Goal: Information Seeking & Learning: Understand process/instructions

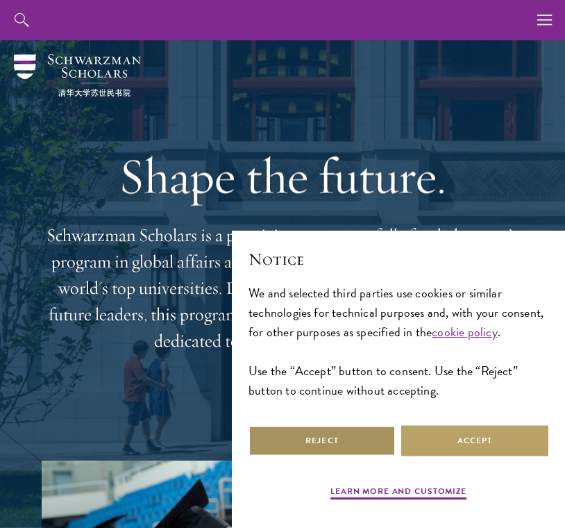
click at [288, 437] on button "Reject" at bounding box center [322, 440] width 147 height 31
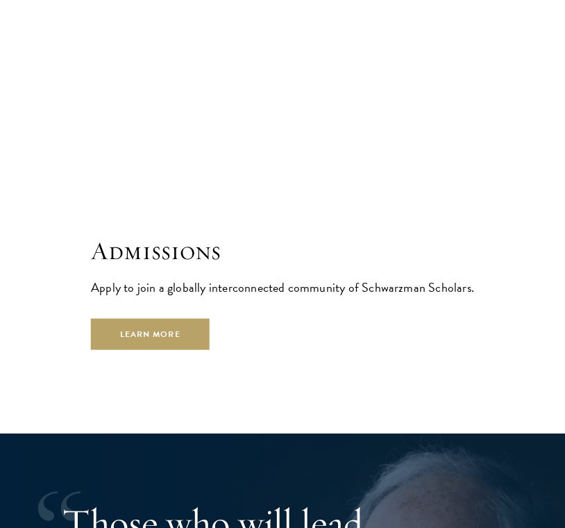
scroll to position [3402, 0]
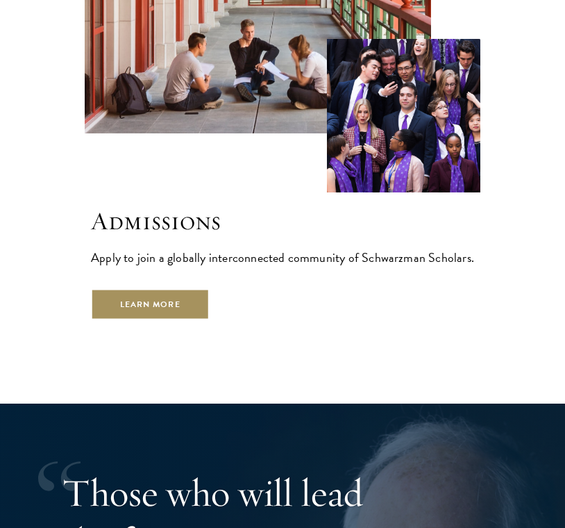
click at [177, 289] on link "Learn More" at bounding box center [150, 304] width 119 height 31
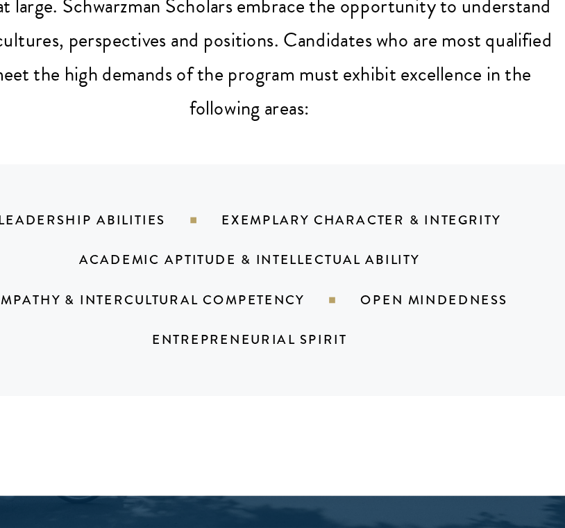
scroll to position [1097, 0]
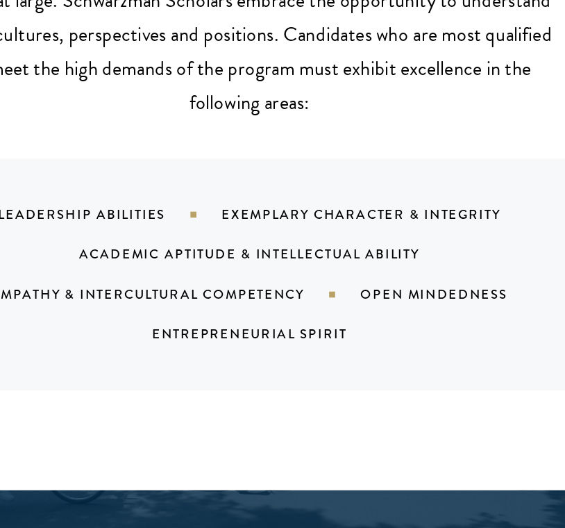
click at [307, 207] on p "Our cohort of global leaders reflects the diversity, vibrancy and promise of th…" at bounding box center [282, 184] width 430 height 118
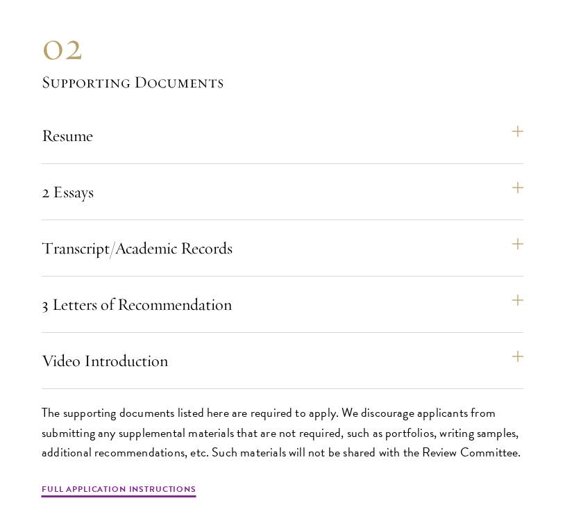
scroll to position [4099, 0]
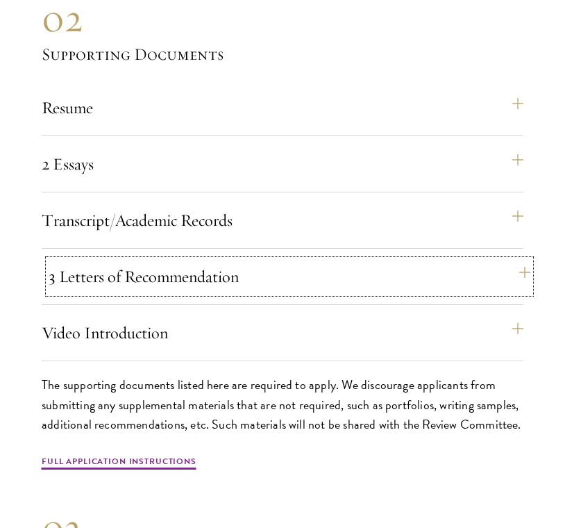
click at [210, 276] on button "3 Letters of Recommendation" at bounding box center [290, 276] width 482 height 33
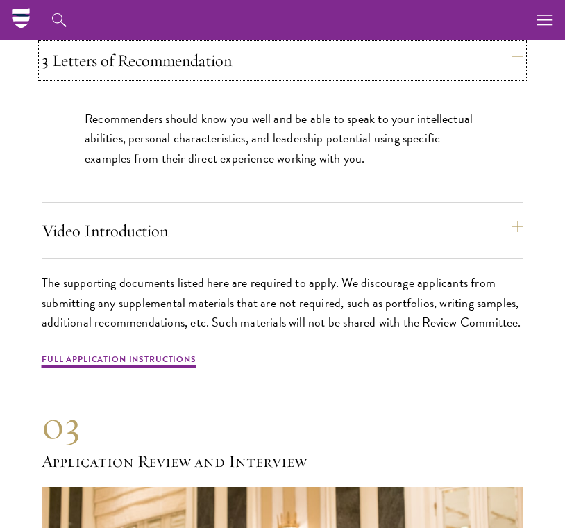
scroll to position [4272, 0]
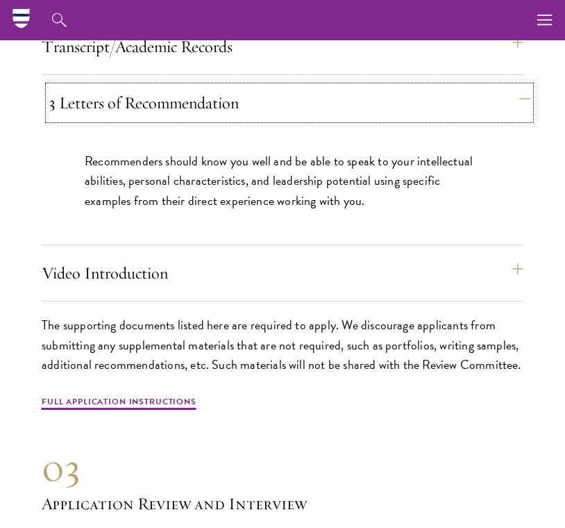
click at [255, 106] on button "3 Letters of Recommendation" at bounding box center [290, 102] width 482 height 33
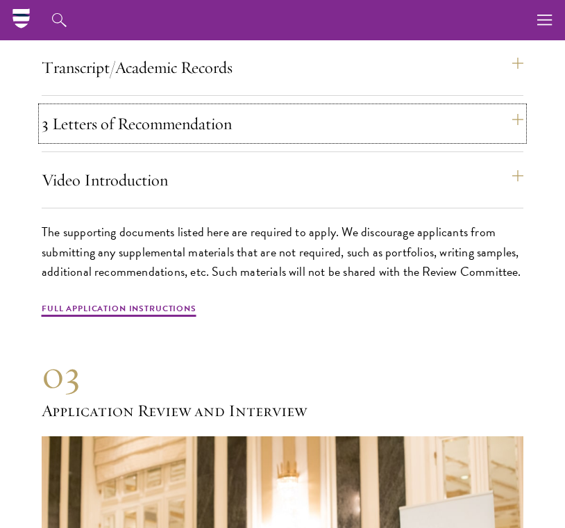
scroll to position [4250, 0]
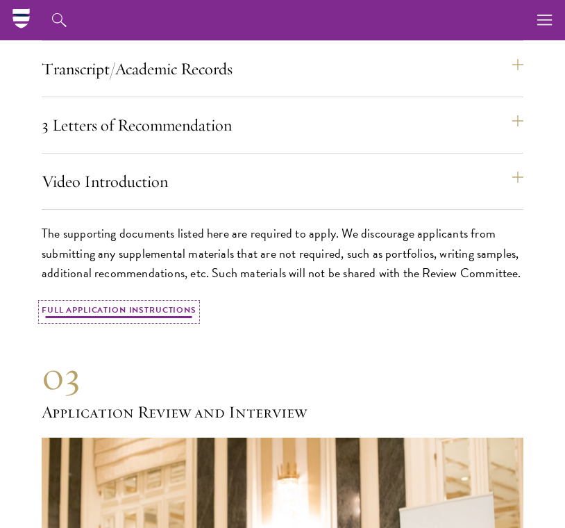
click at [177, 312] on link "Full Application Instructions" at bounding box center [119, 311] width 155 height 17
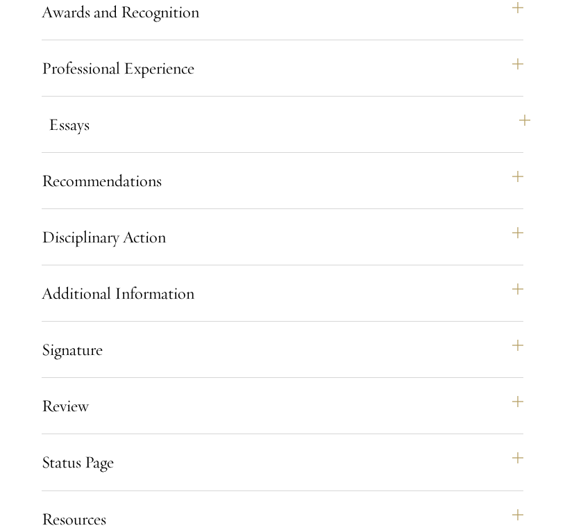
scroll to position [1421, 0]
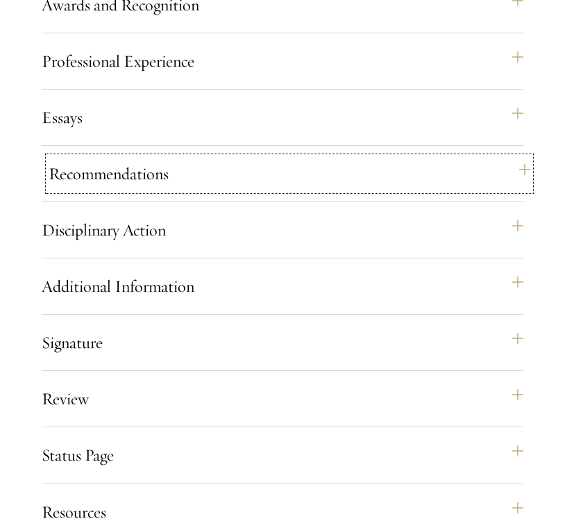
click at [171, 190] on button "Recommendations" at bounding box center [290, 173] width 482 height 33
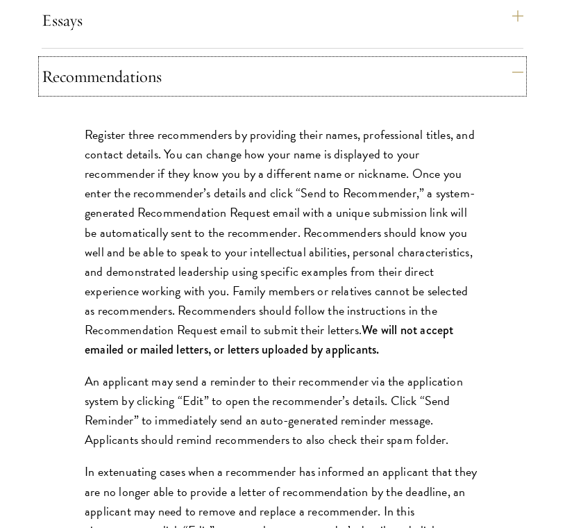
scroll to position [1521, 0]
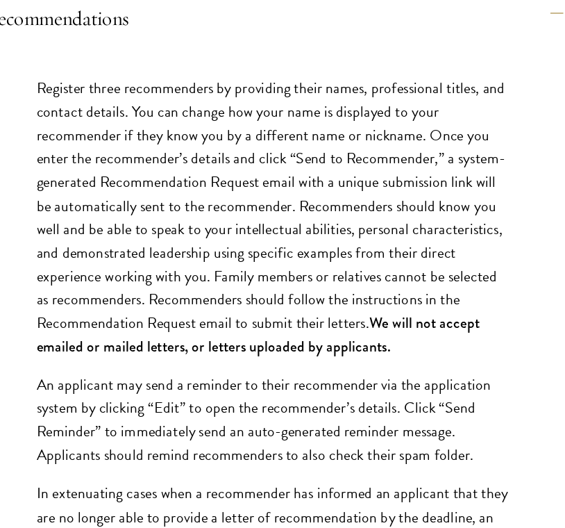
click at [204, 244] on p "Register three recommenders by providing their names, professional titles, and …" at bounding box center [283, 239] width 396 height 234
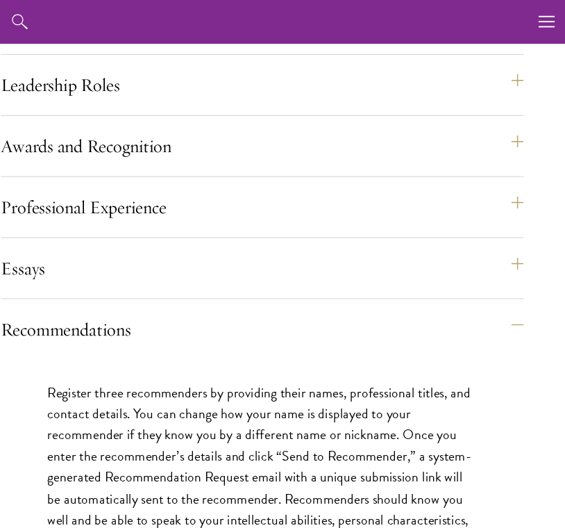
scroll to position [1281, 0]
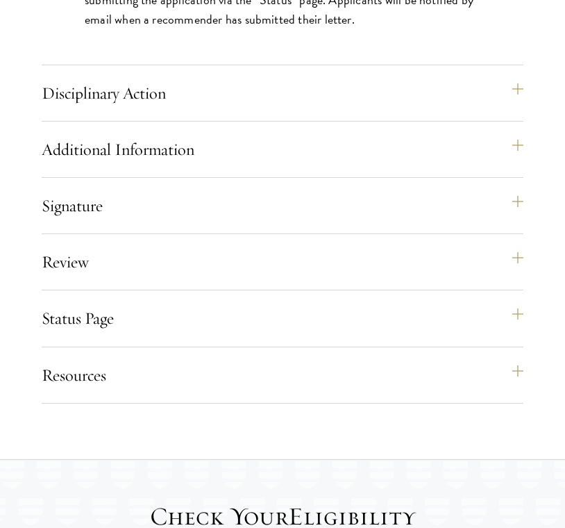
scroll to position [2406, 0]
